Goal: Task Accomplishment & Management: Manage account settings

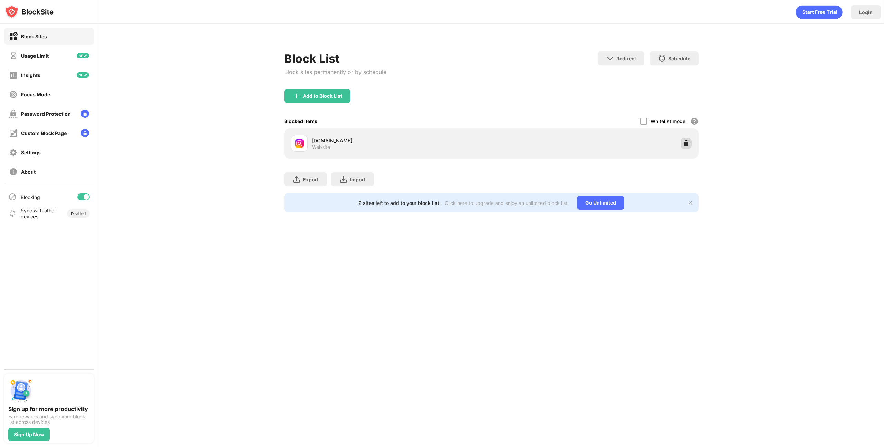
click at [684, 143] on img at bounding box center [685, 143] width 7 height 7
